Goal: Find specific page/section: Find specific page/section

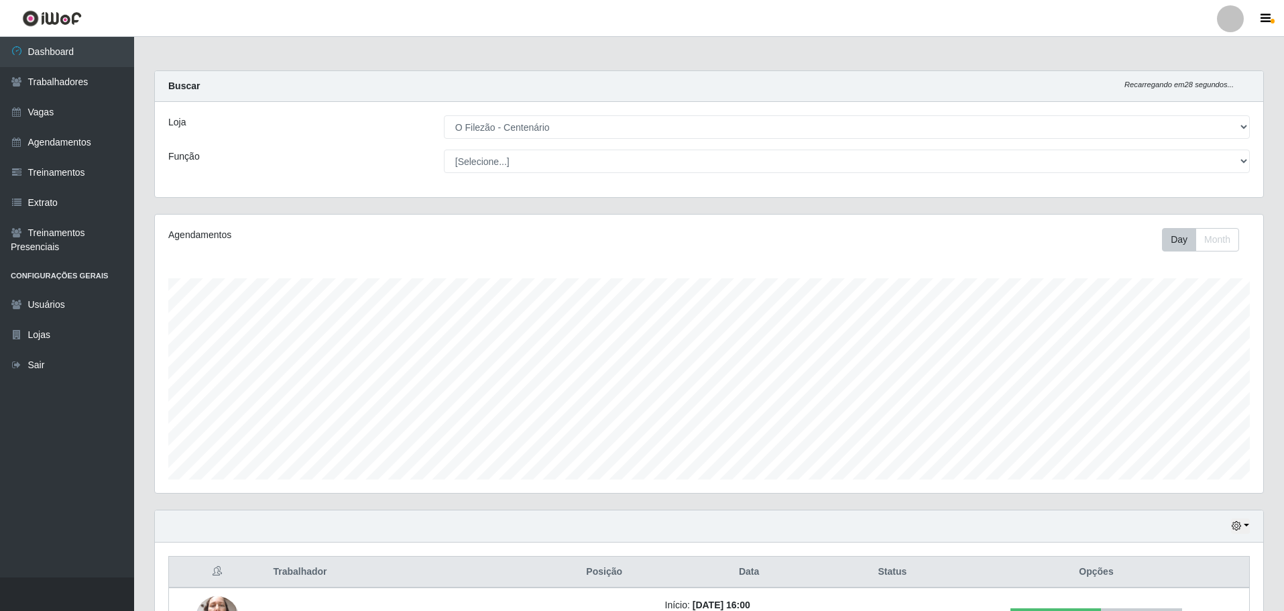
select select "203"
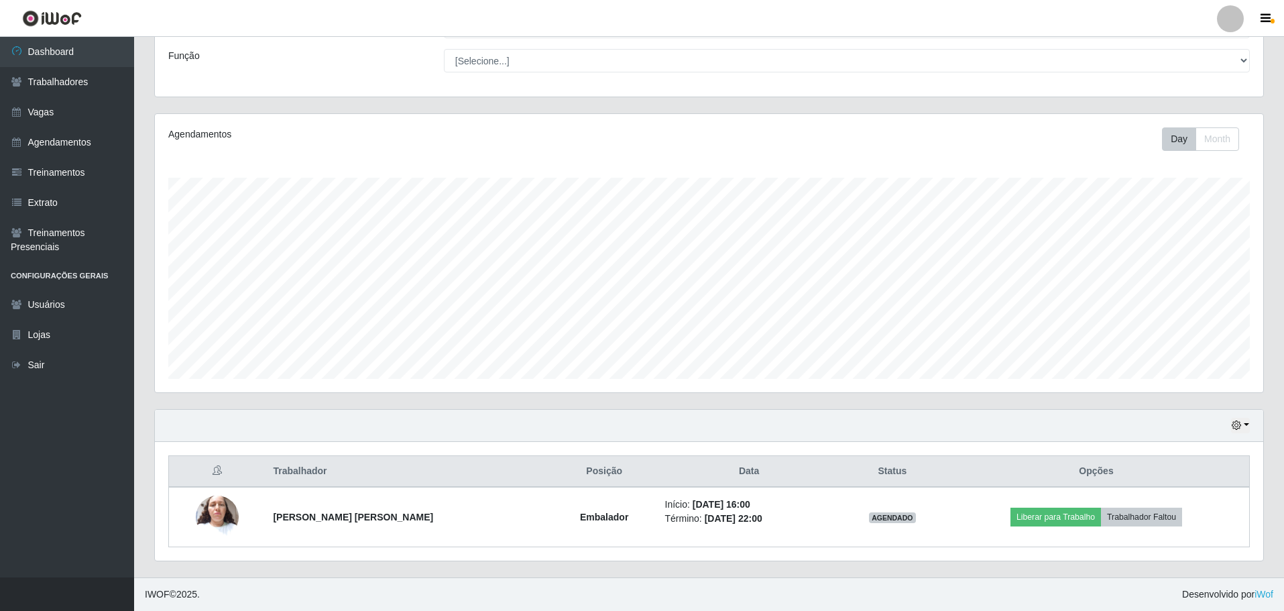
scroll to position [278, 1108]
click at [1236, 425] on icon "button" at bounding box center [1236, 424] width 9 height 9
click at [1181, 349] on button "3 dias" at bounding box center [1196, 347] width 106 height 28
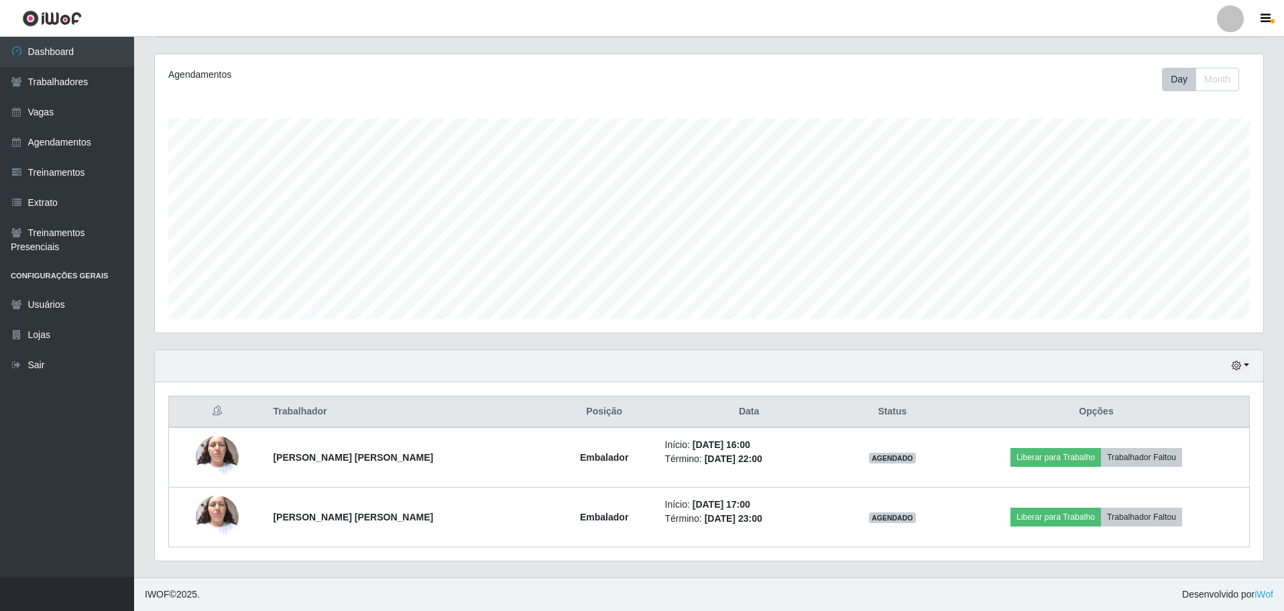
scroll to position [101, 0]
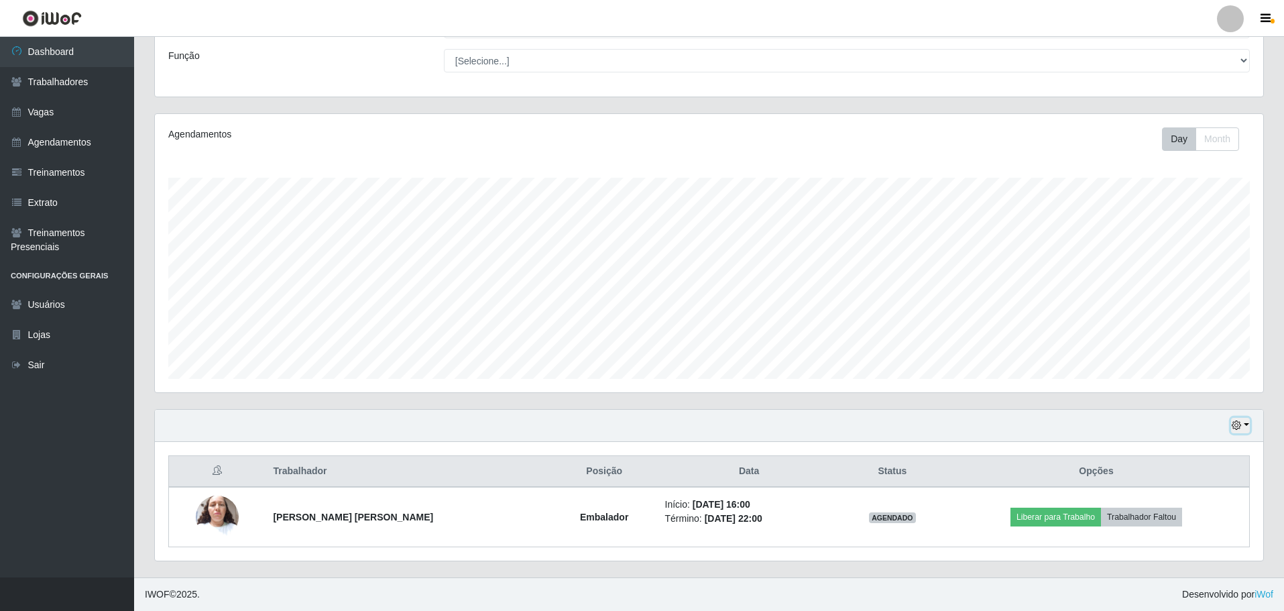
click at [1247, 424] on button "button" at bounding box center [1240, 425] width 19 height 15
click at [1181, 376] on button "1 Semana" at bounding box center [1196, 375] width 106 height 28
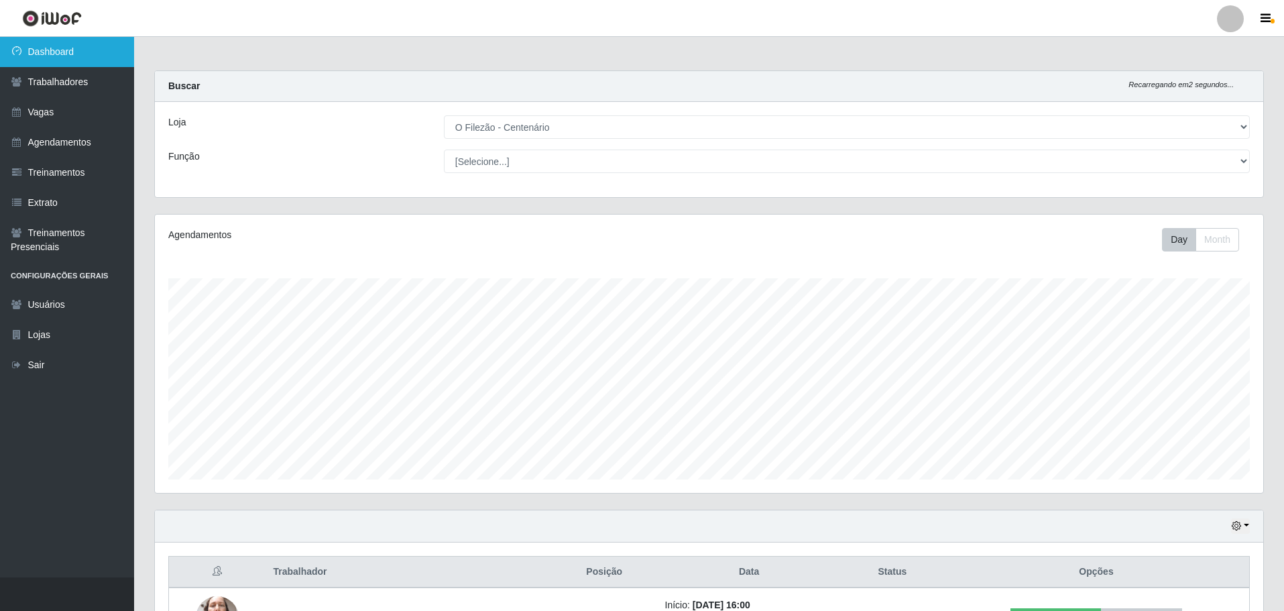
click at [56, 50] on link "Dashboard" at bounding box center [67, 52] width 134 height 30
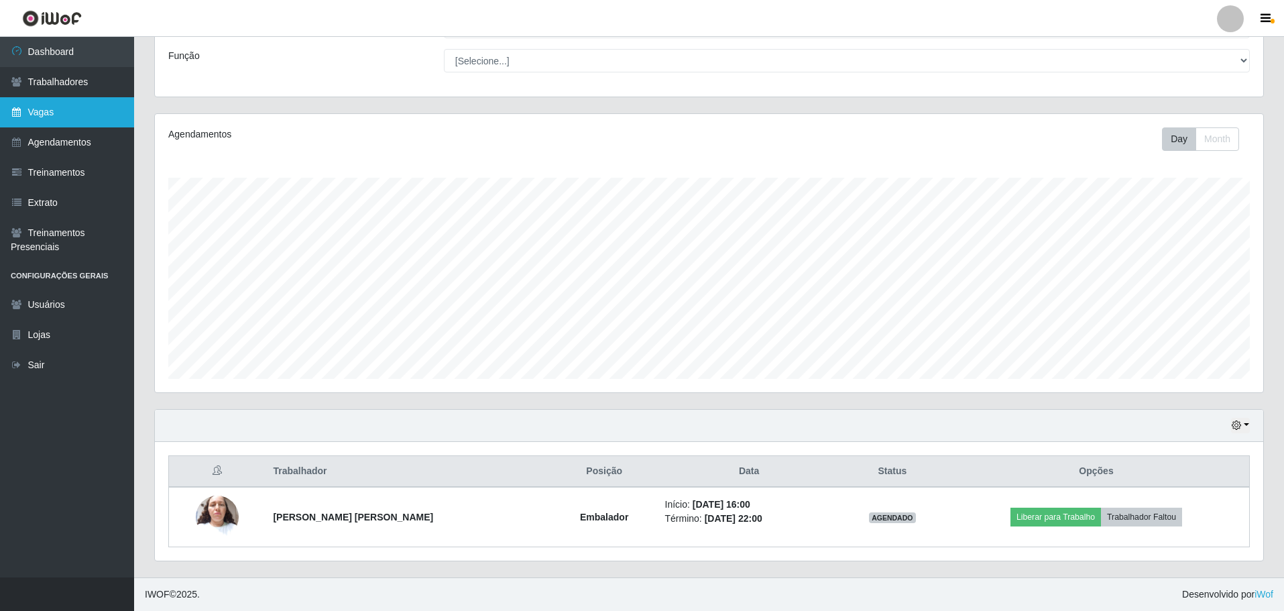
click at [81, 106] on link "Vagas" at bounding box center [67, 112] width 134 height 30
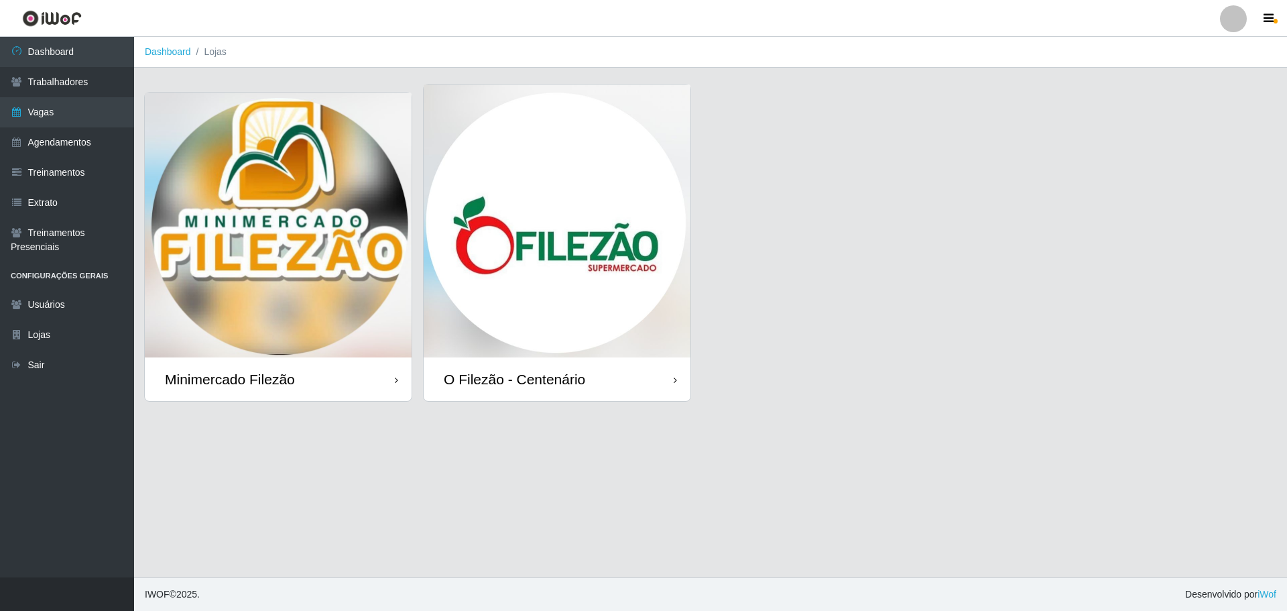
click at [540, 266] on img at bounding box center [557, 220] width 267 height 273
